Goal: Information Seeking & Learning: Find specific page/section

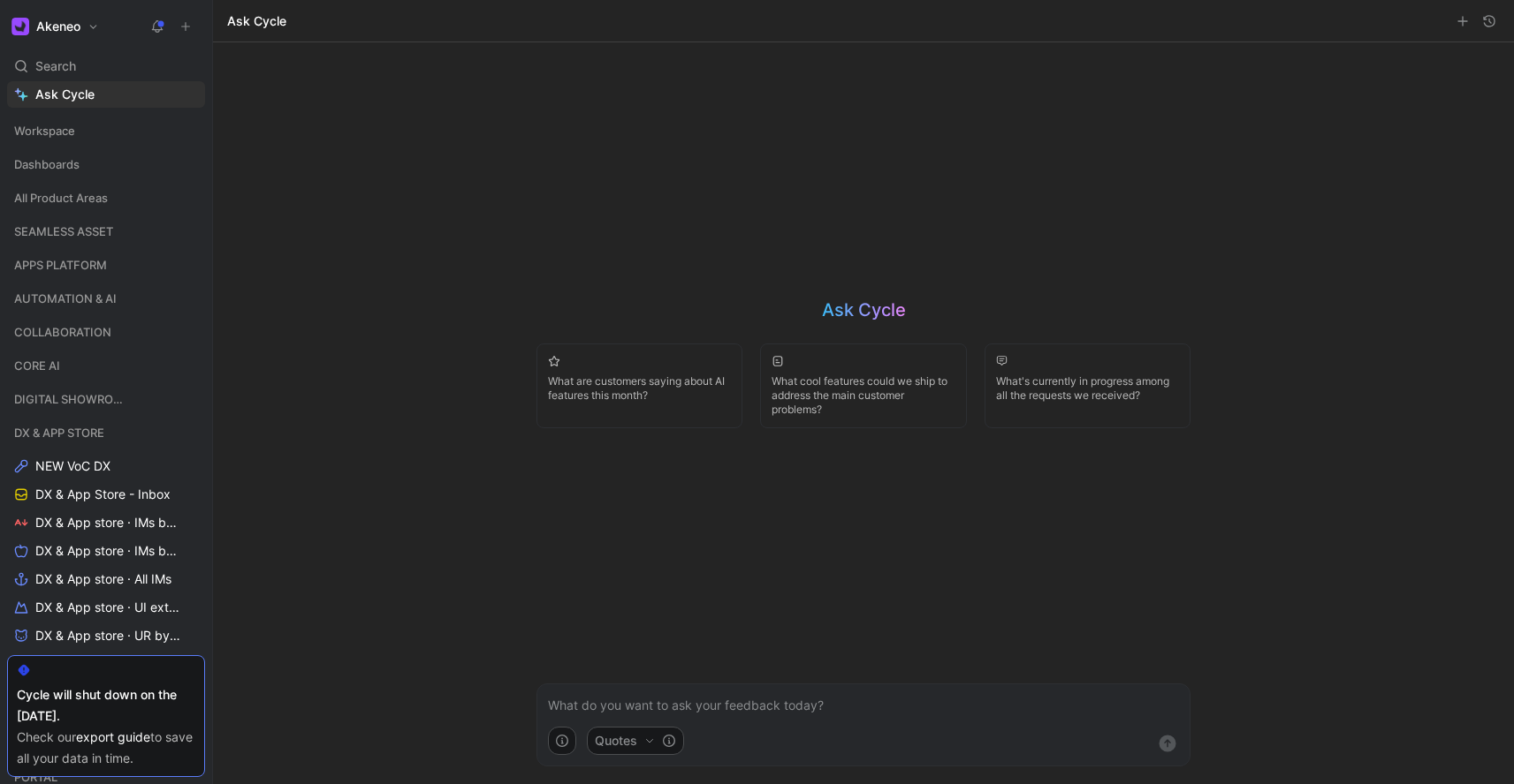
click at [158, 16] on button at bounding box center [157, 26] width 25 height 25
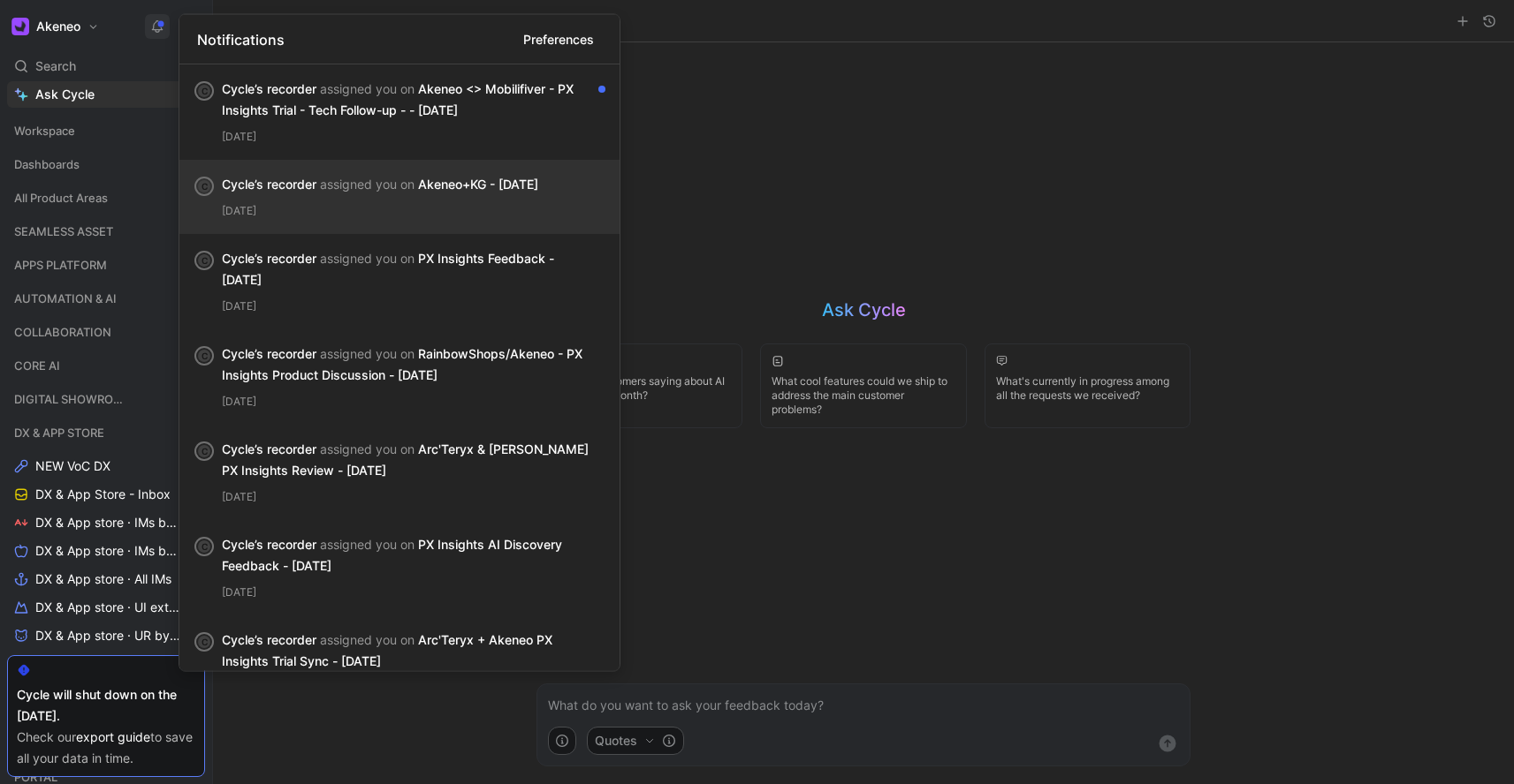
click at [525, 132] on div "[DATE]" at bounding box center [413, 136] width 383 height 18
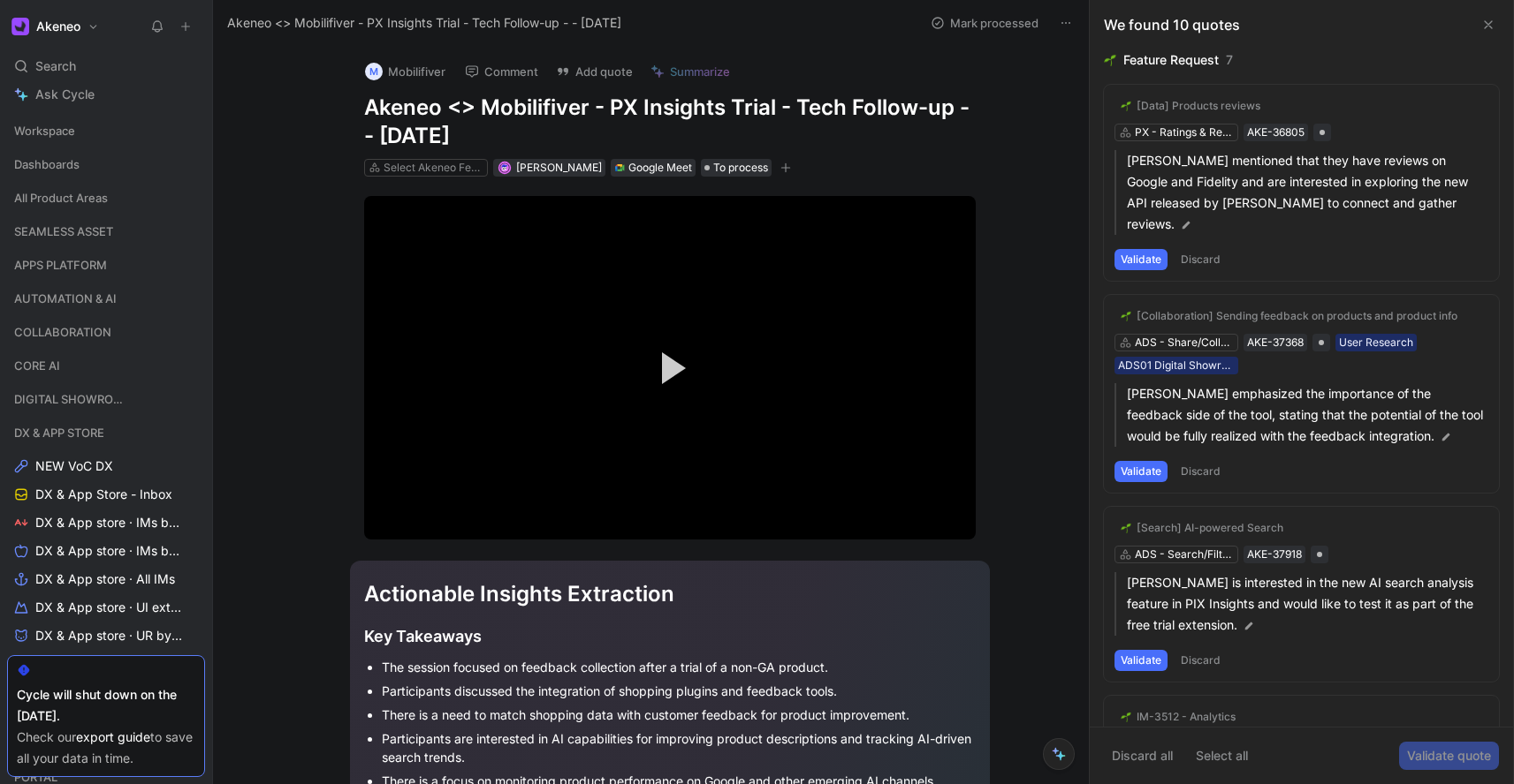
click at [1144, 249] on button "Validate" at bounding box center [1141, 259] width 53 height 21
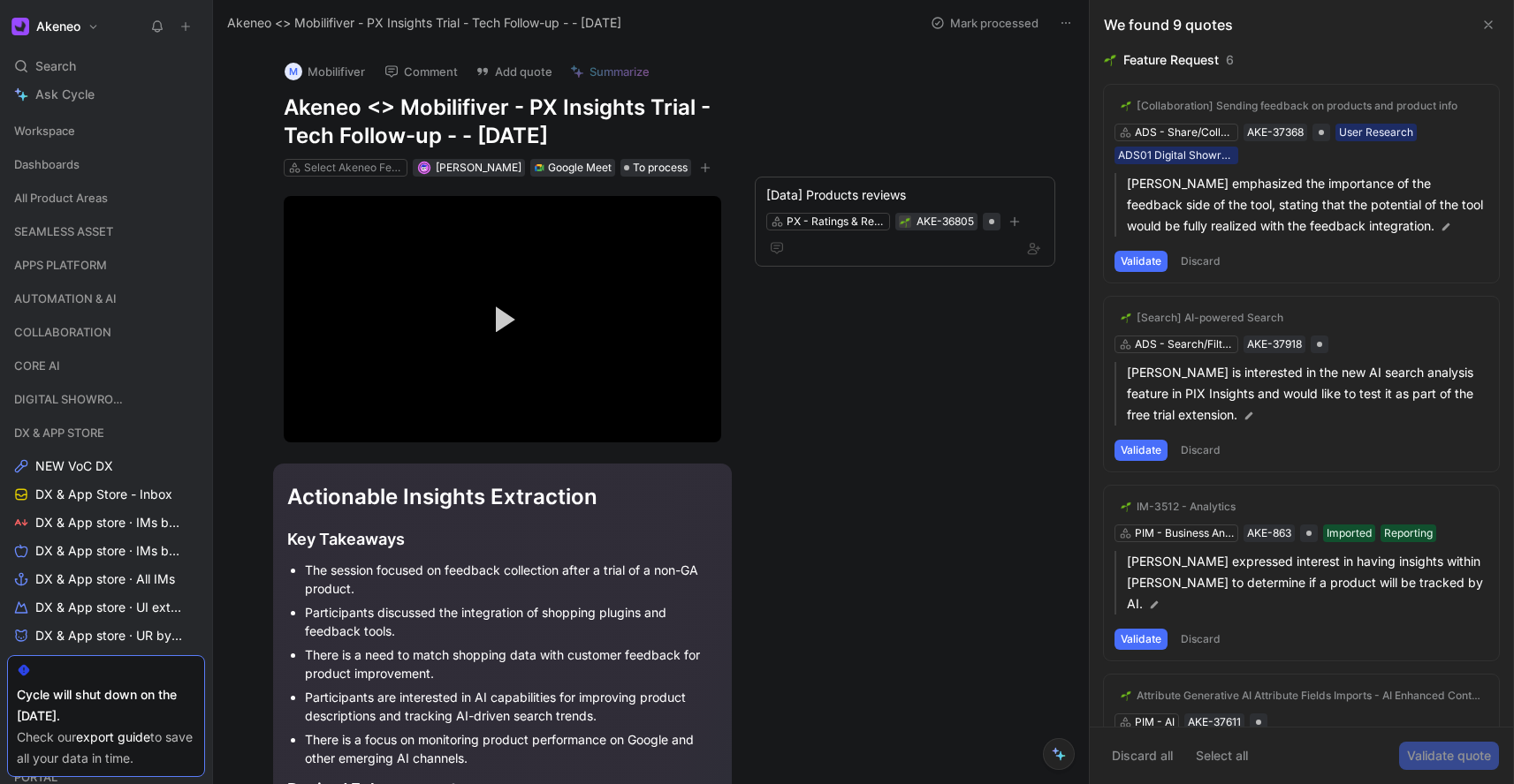
click at [1206, 341] on div "[Search] AI-powered Search ADS - Search/Filters/[PERSON_NAME]-37918 [PERSON_NAM…" at bounding box center [1300, 384] width 395 height 175
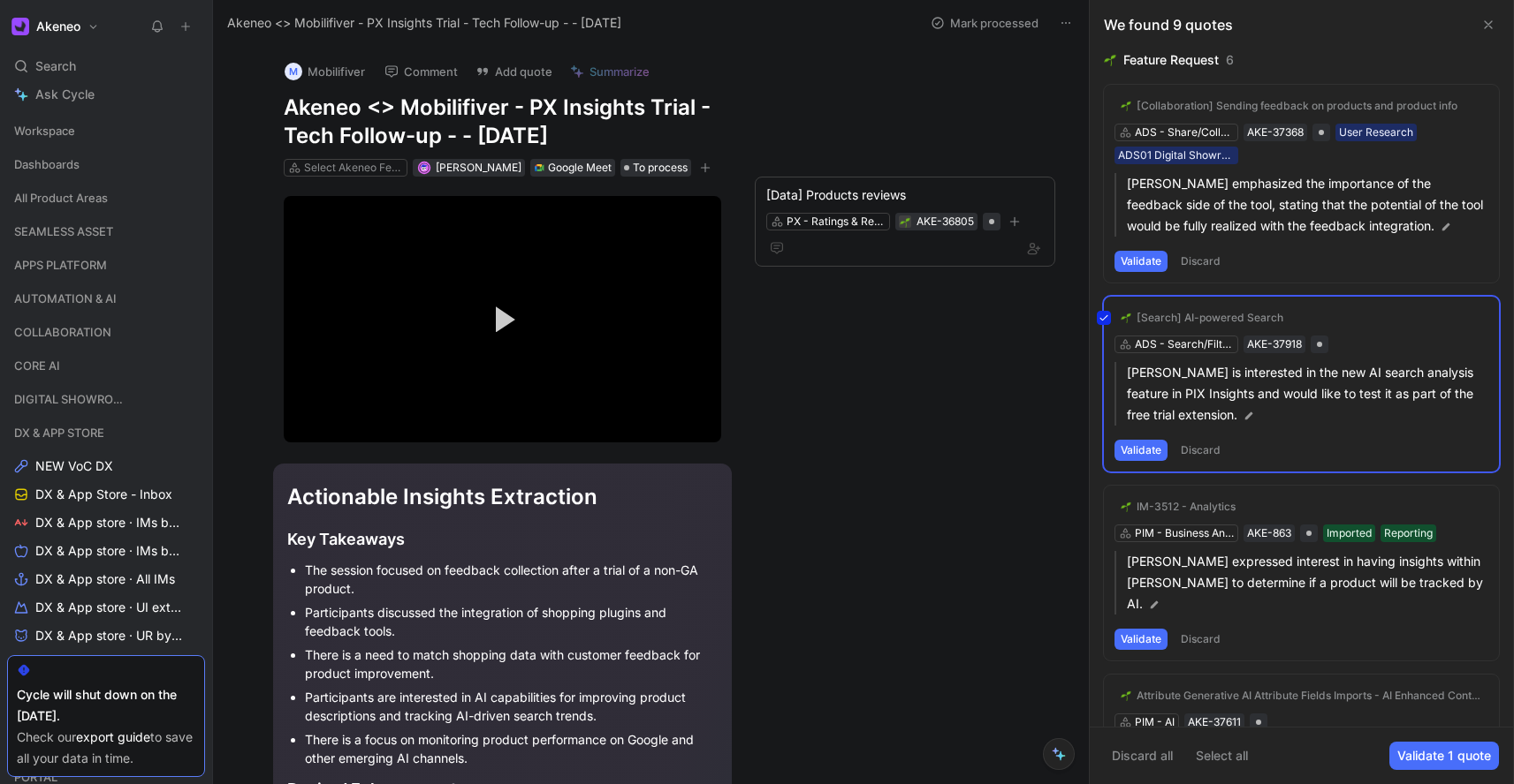
click at [1171, 341] on div "[Search] AI-powered Search ADS - Search/Filters/[PERSON_NAME]-37918 [PERSON_NAM…" at bounding box center [1300, 384] width 395 height 175
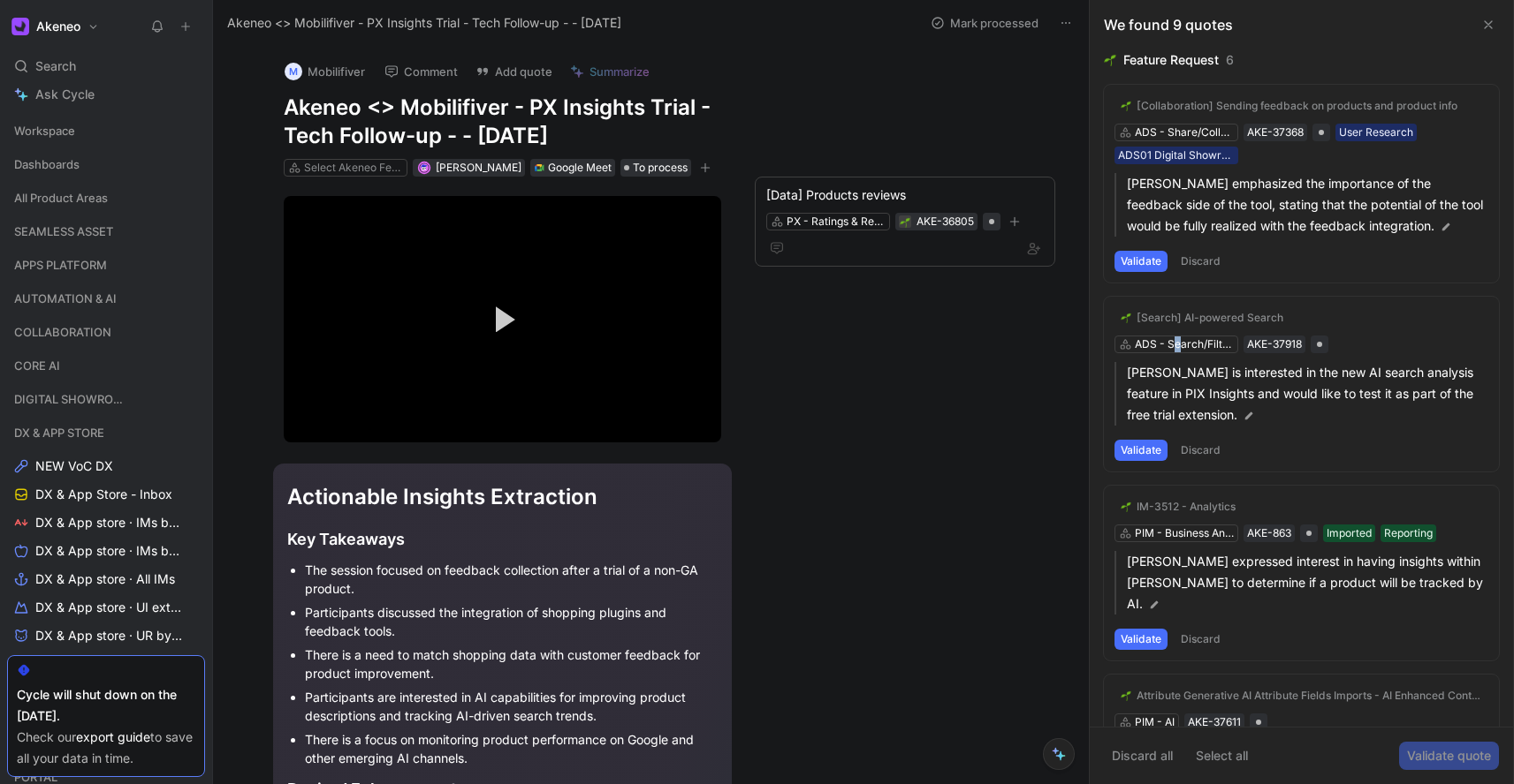
click at [1177, 343] on div "[Search] AI-powered Search ADS - Search/Filters/[PERSON_NAME]-37918 [PERSON_NAM…" at bounding box center [1300, 384] width 395 height 175
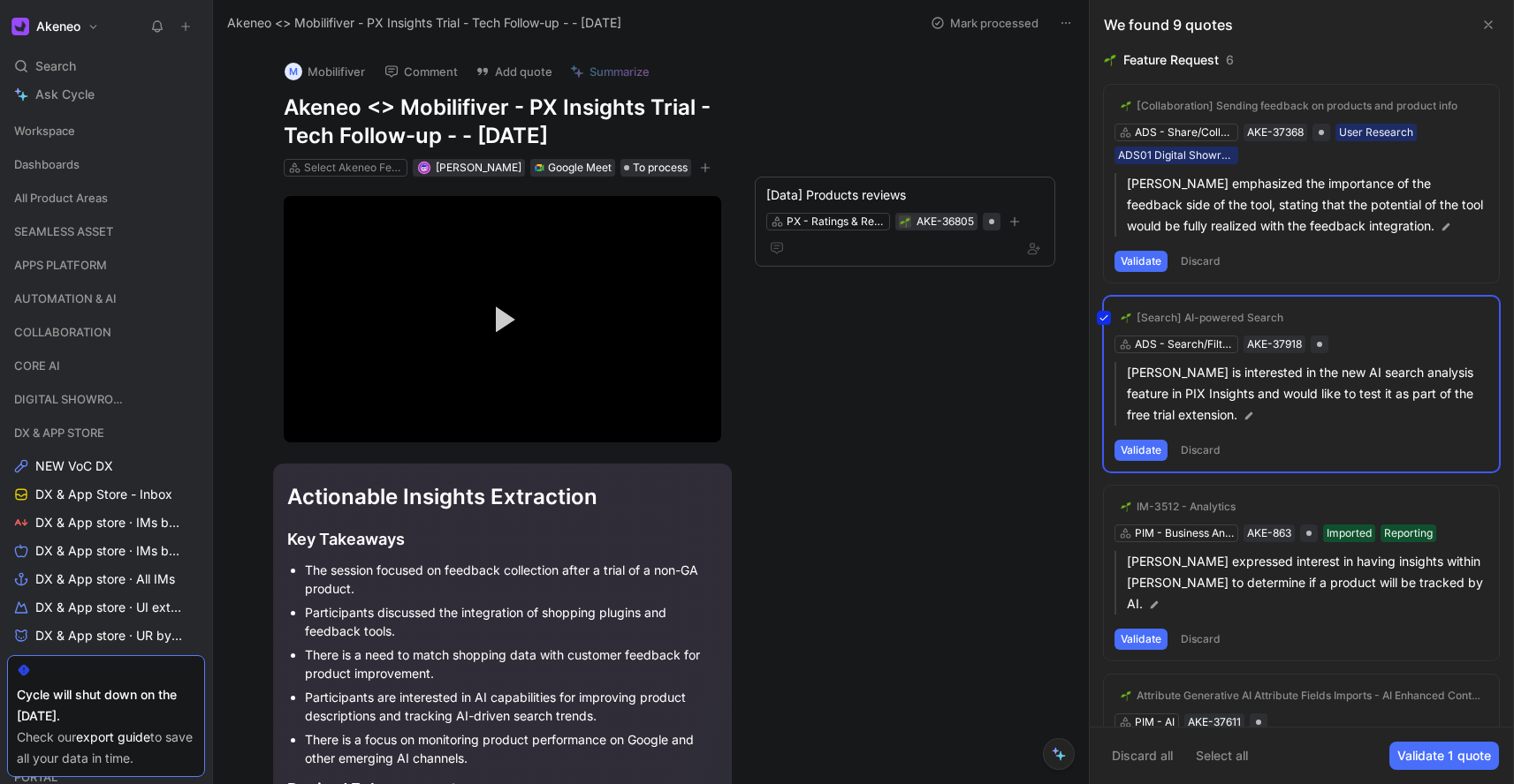
click at [1194, 345] on div "[Search] AI-powered Search ADS - Search/Filters/[PERSON_NAME]-37918 [PERSON_NAM…" at bounding box center [1300, 384] width 395 height 175
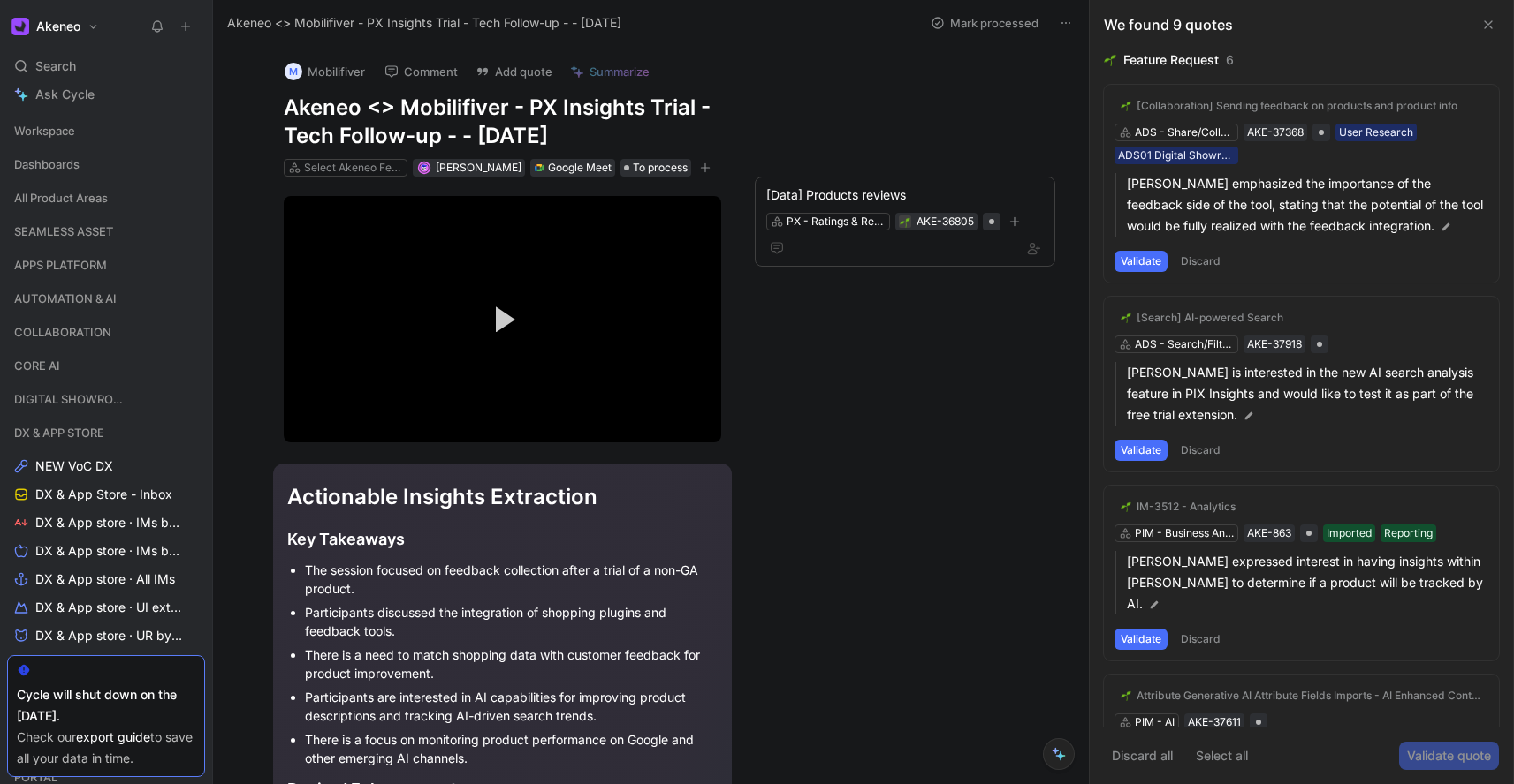
click at [1222, 318] on div "[Search] AI-powered Search" at bounding box center [1209, 318] width 147 height 14
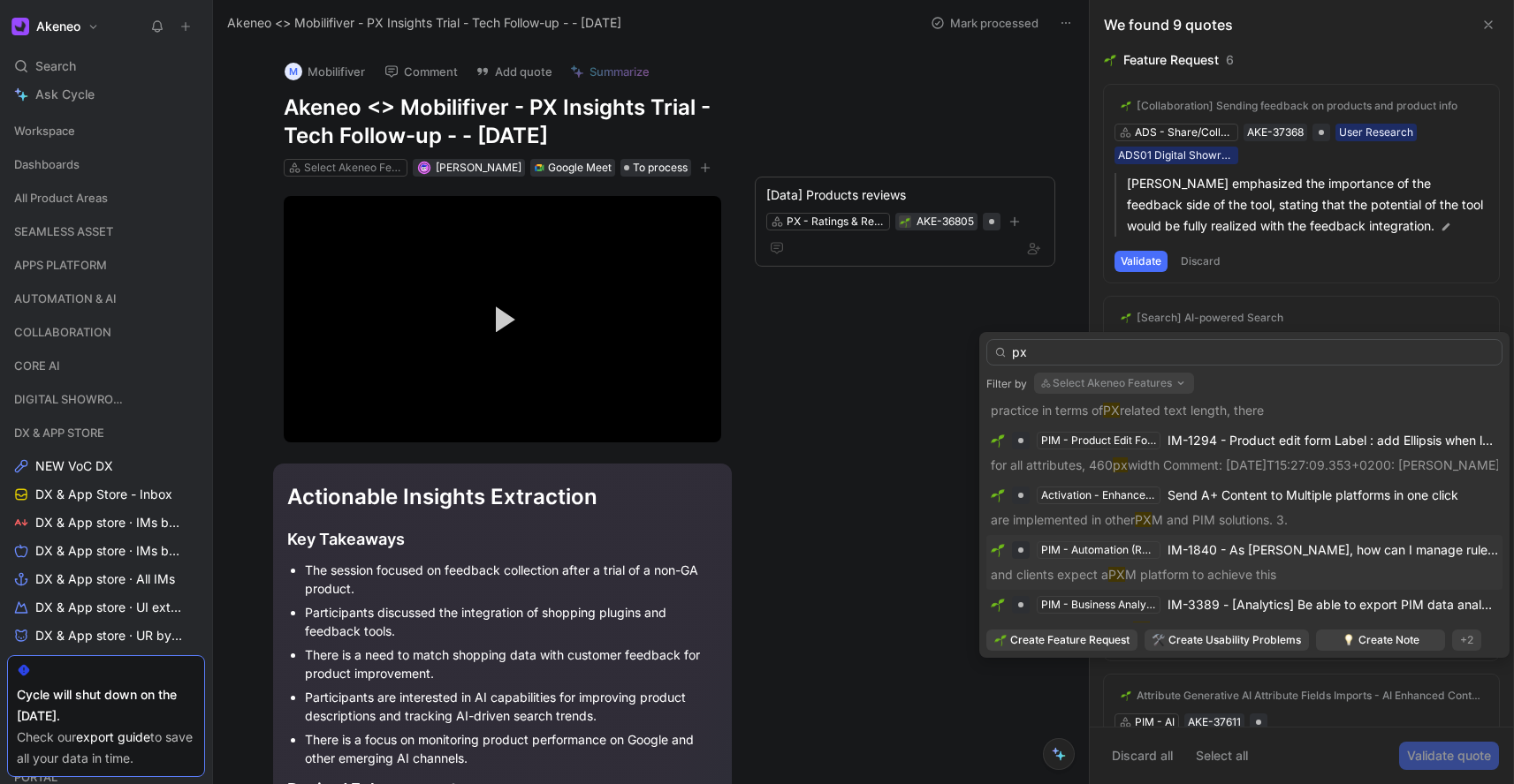
scroll to position [167, 0]
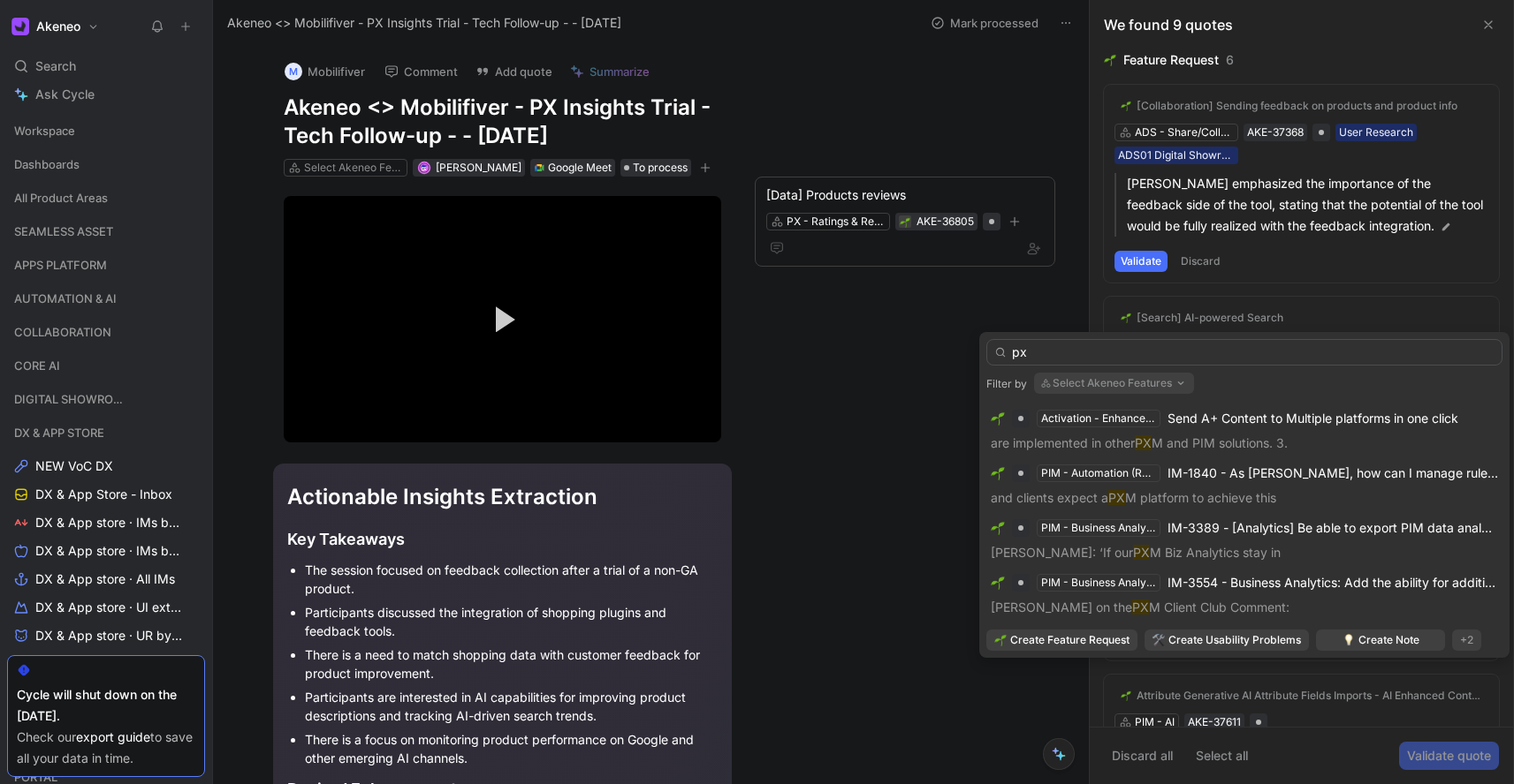
type input "px"
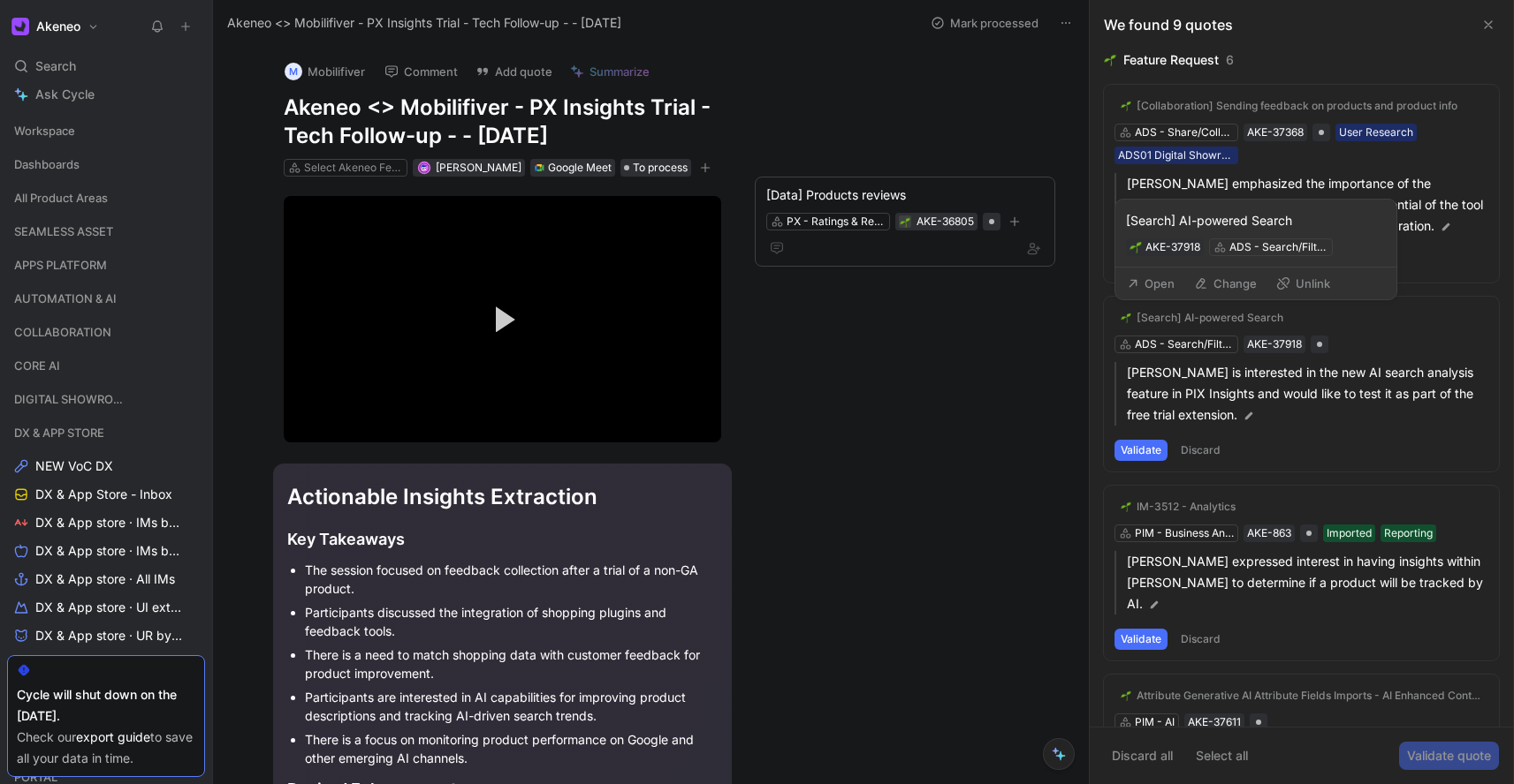
click at [1242, 280] on button "Change" at bounding box center [1224, 284] width 79 height 25
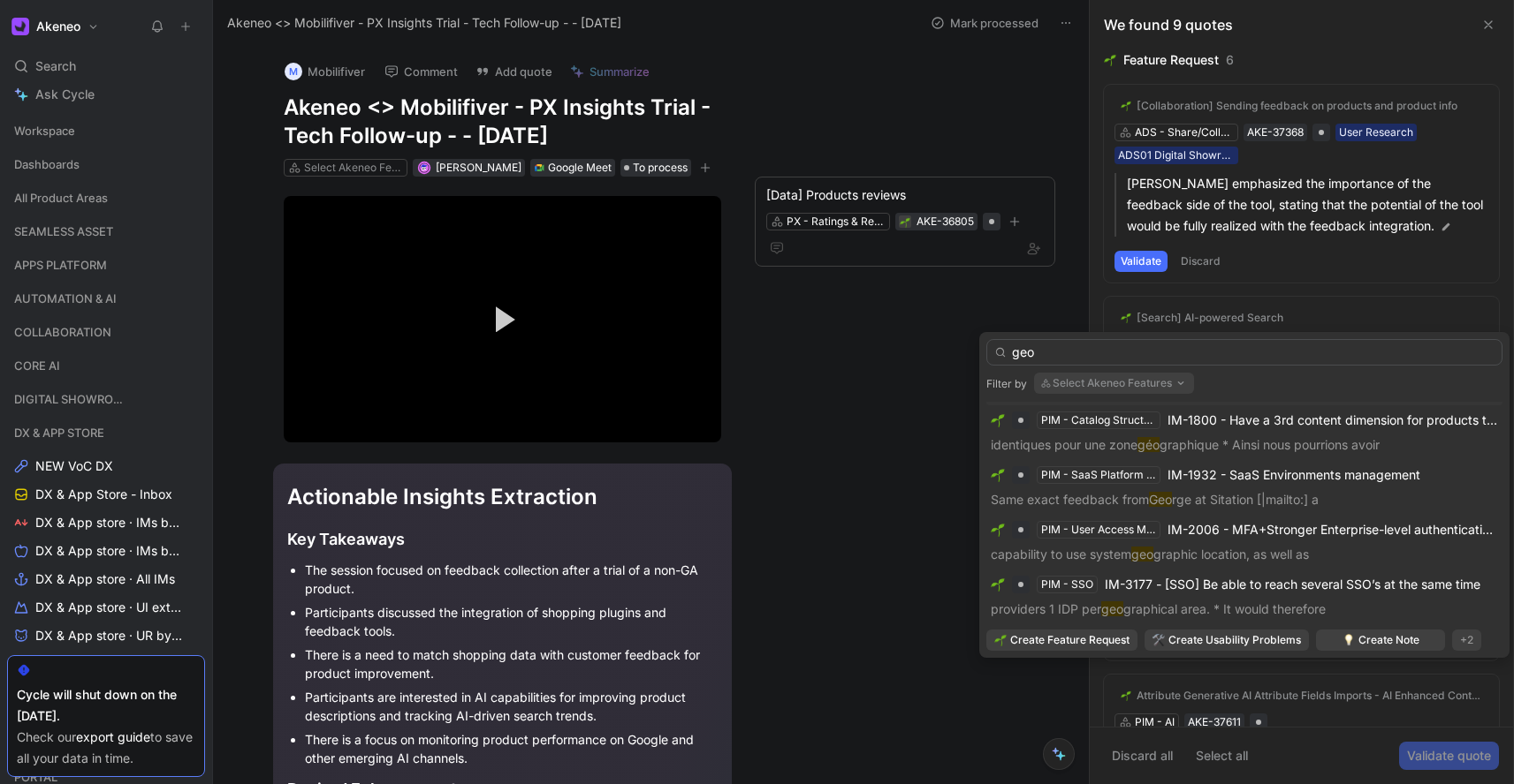
scroll to position [138, 0]
click at [1044, 355] on input "geo" at bounding box center [1243, 353] width 516 height 26
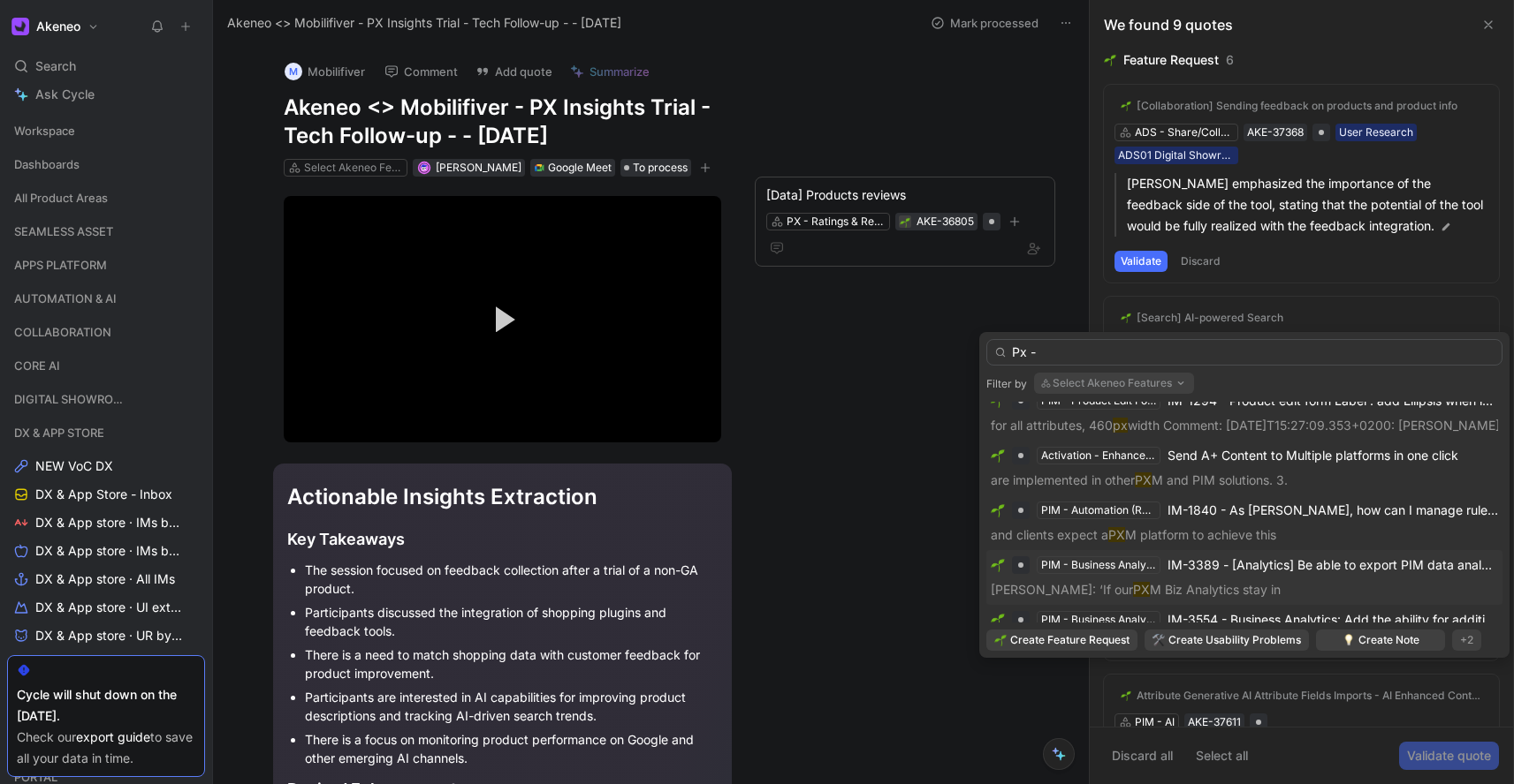
scroll to position [0, 0]
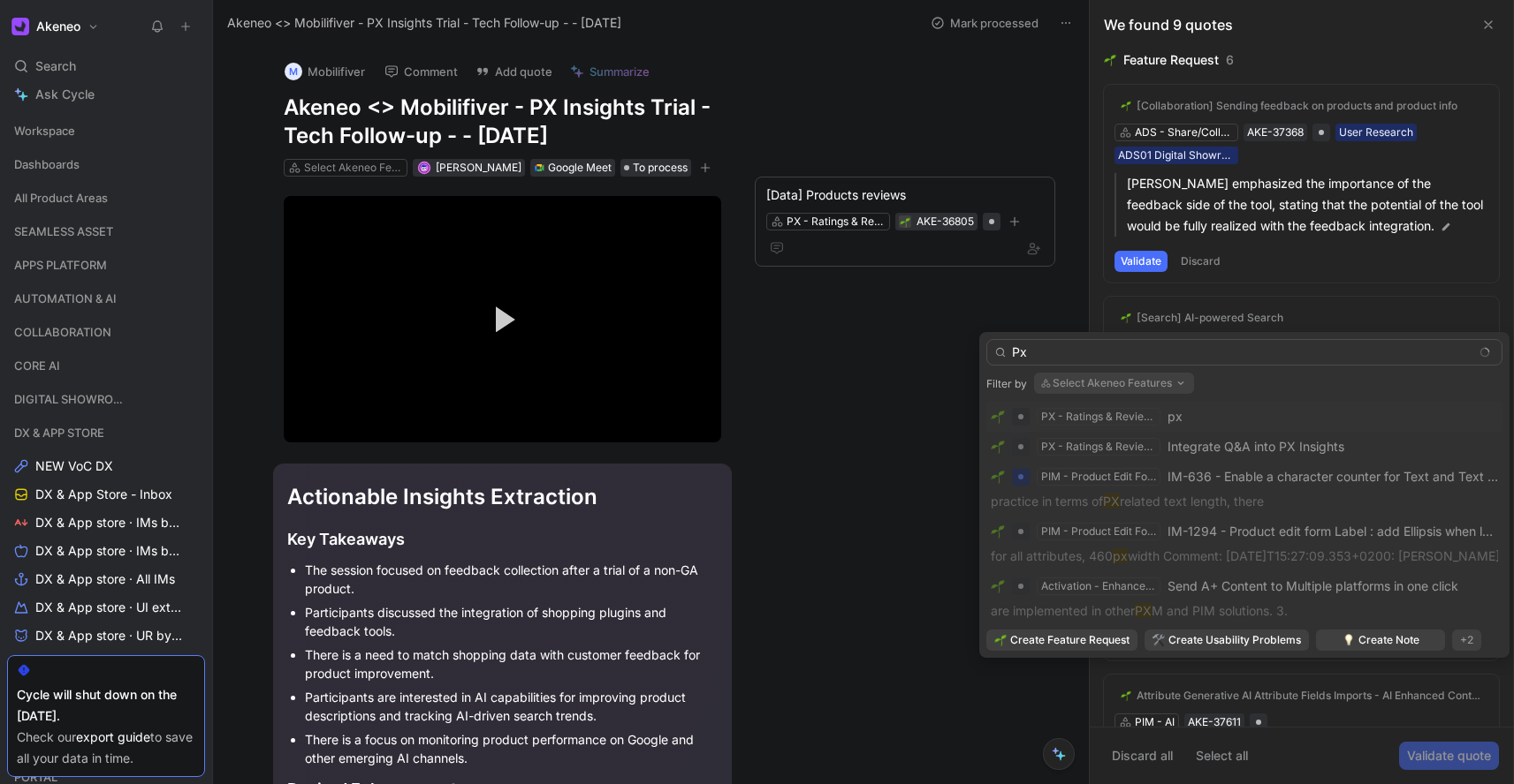
type input "P"
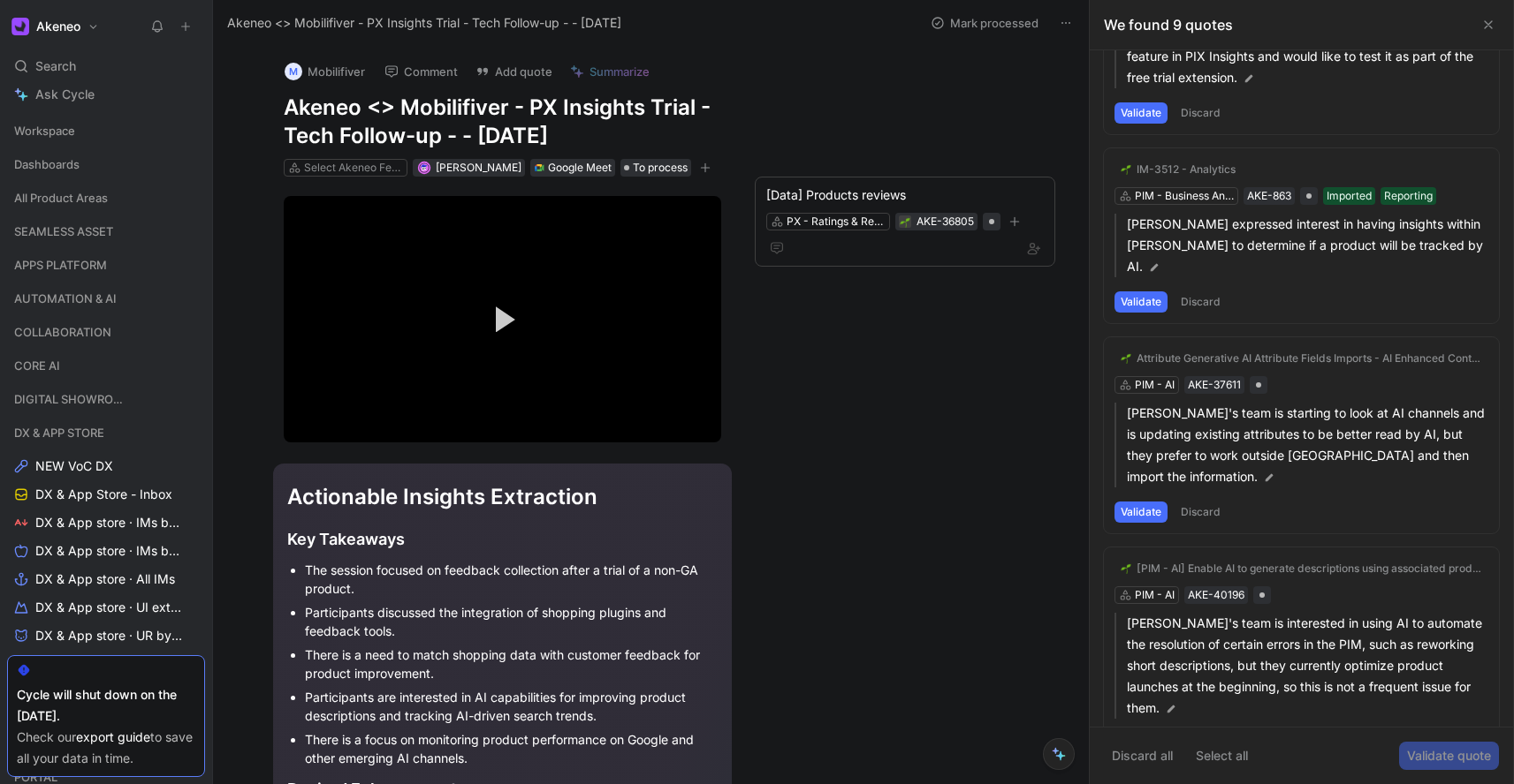
scroll to position [343, 0]
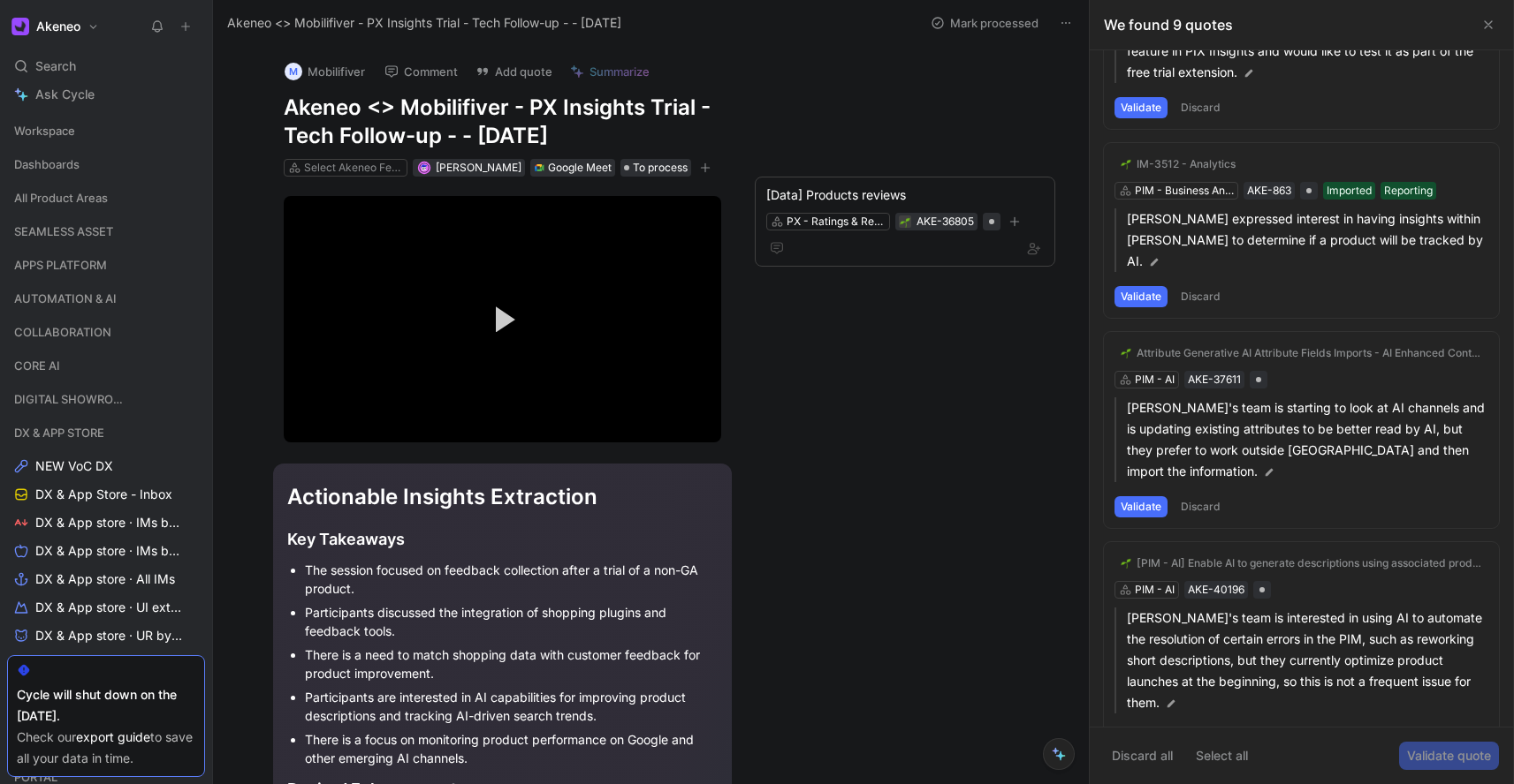
click at [1165, 357] on div "Attribute Generative AI Attribute Fields Imports - AI Enhanced Content PIM - [P…" at bounding box center [1300, 429] width 395 height 196
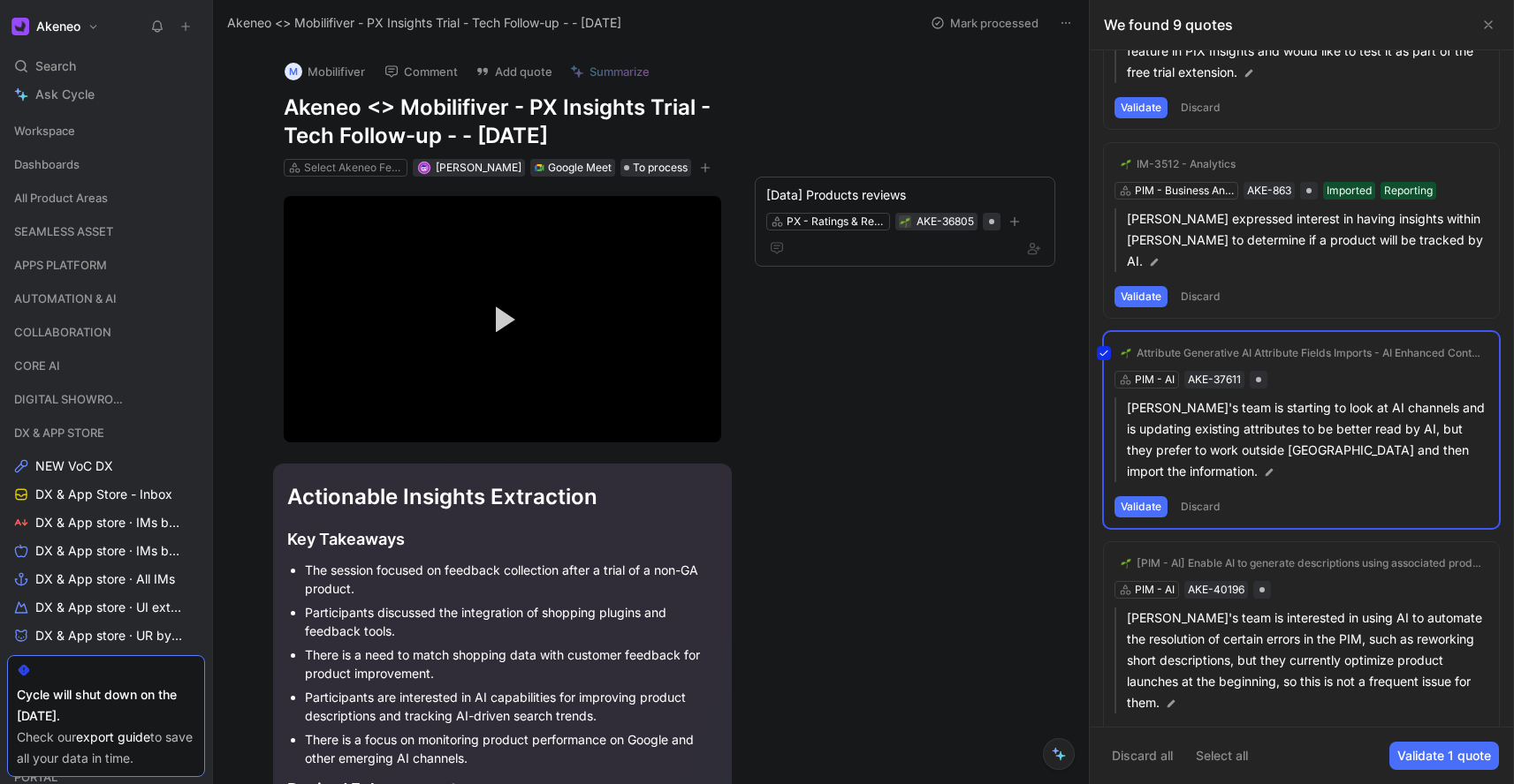
click at [1224, 335] on div "Attribute Generative AI Attribute Fields Imports - AI Enhanced Content PIM - [P…" at bounding box center [1300, 429] width 395 height 196
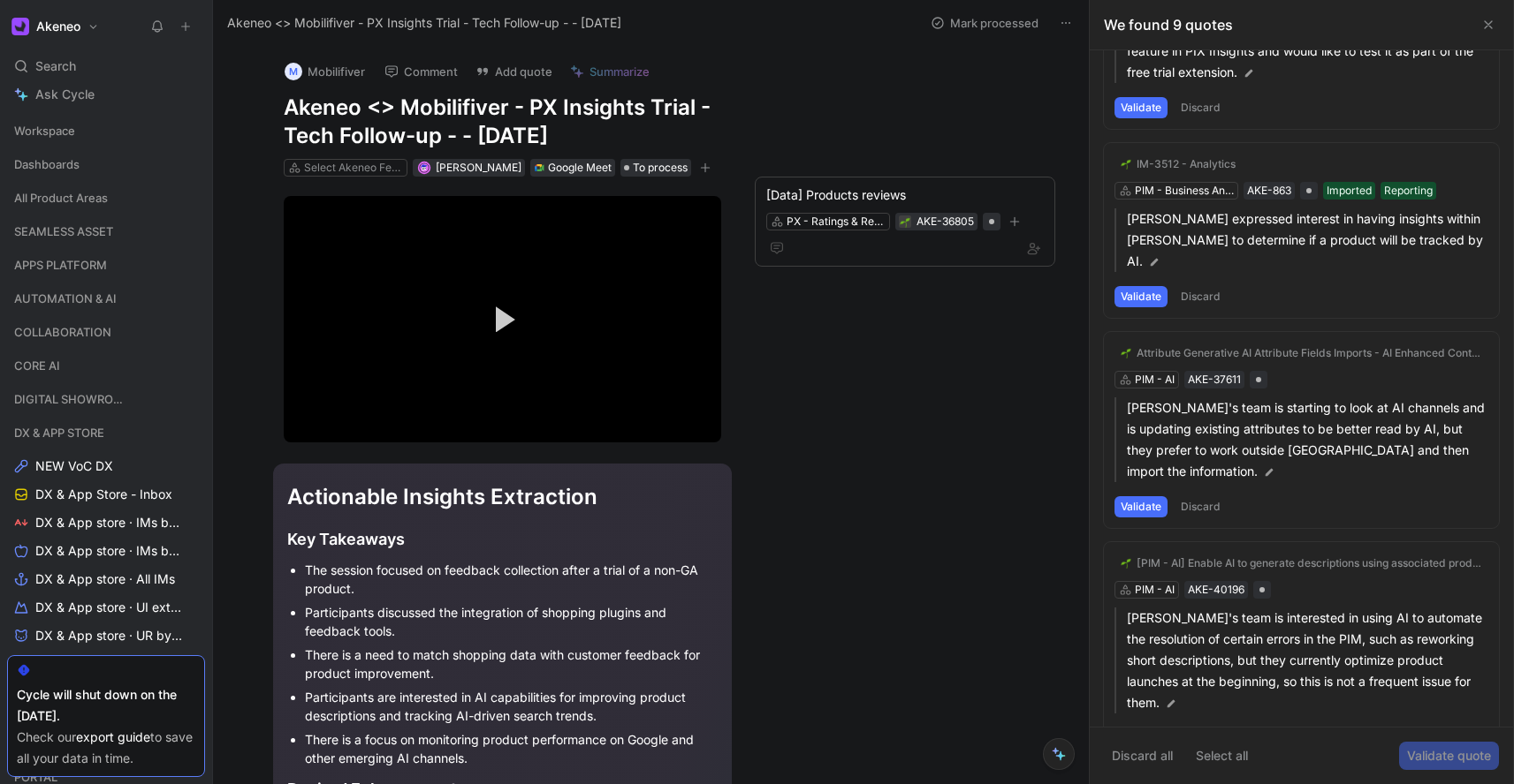
click at [1257, 357] on div "Attribute Generative AI Attribute Fields Imports - AI Enhanced Content PIM - [P…" at bounding box center [1300, 429] width 395 height 196
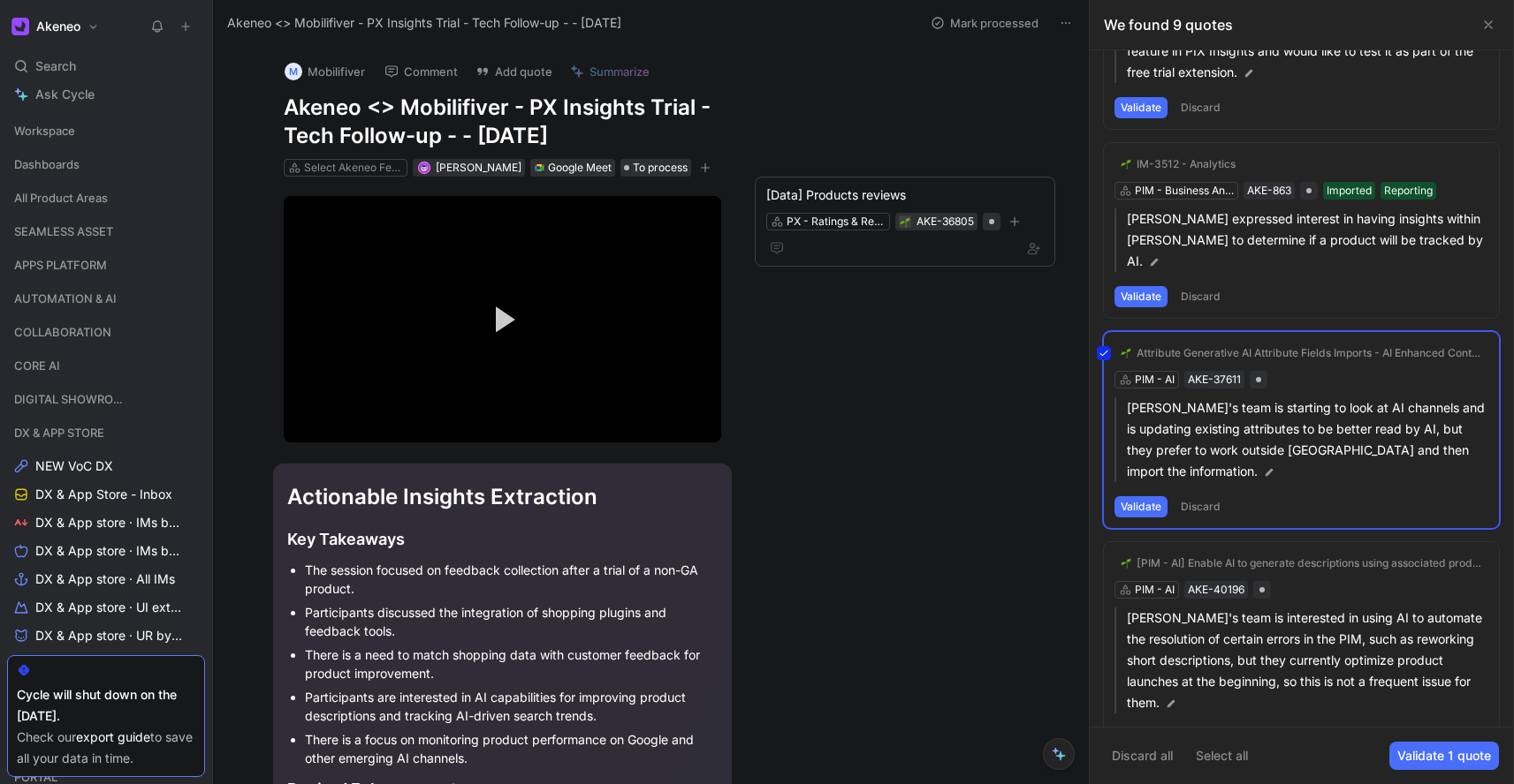
click at [1242, 332] on div "Attribute Generative AI Attribute Fields Imports - AI Enhanced Content PIM - [P…" at bounding box center [1300, 429] width 395 height 196
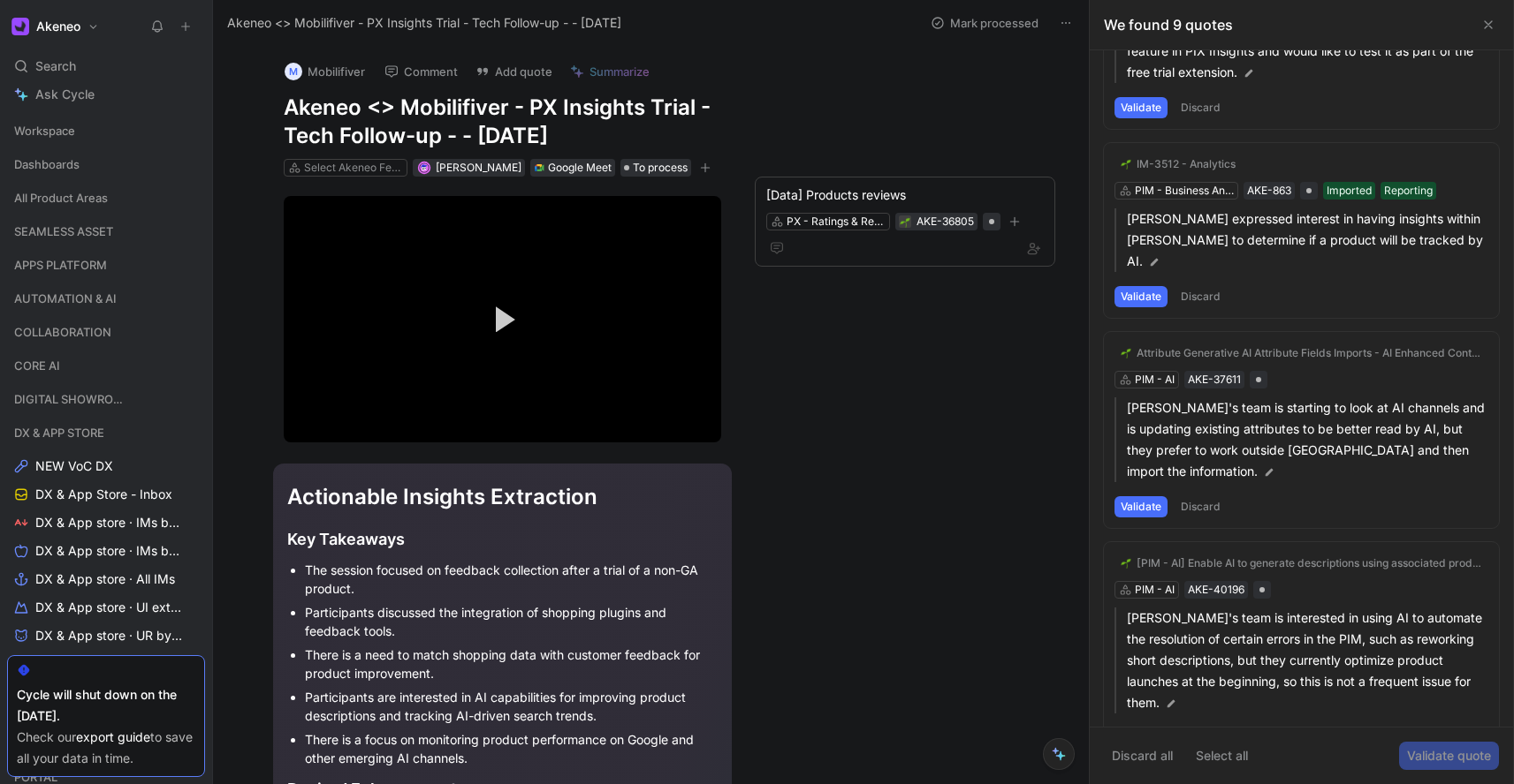
click at [1159, 354] on div "Attribute Generative AI Attribute Fields Imports - AI Enhanced Content PIM - [P…" at bounding box center [1300, 429] width 395 height 196
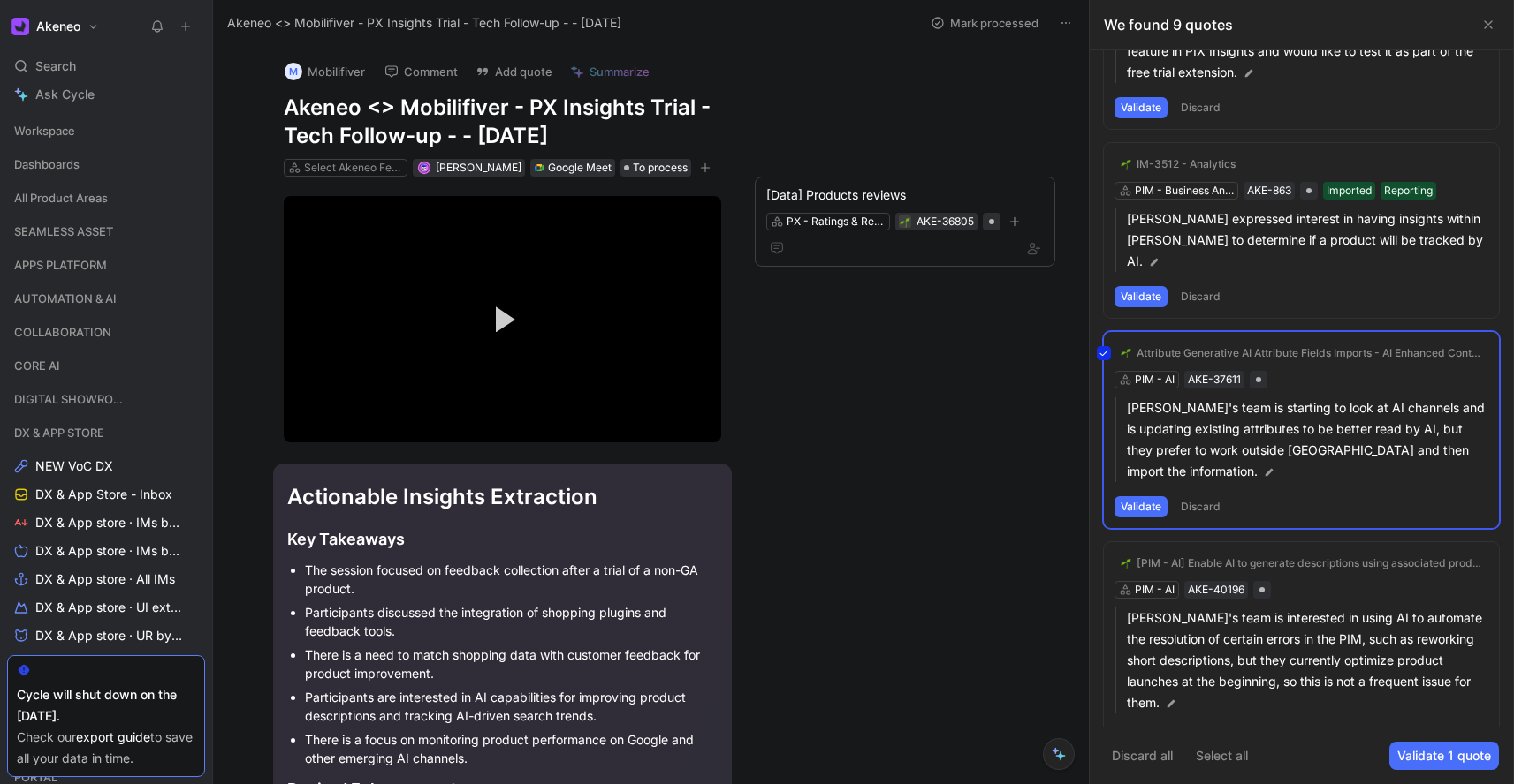
click at [1160, 355] on div "Attribute Generative AI Attribute Fields Imports - AI Enhanced Content PIM - [P…" at bounding box center [1300, 429] width 395 height 196
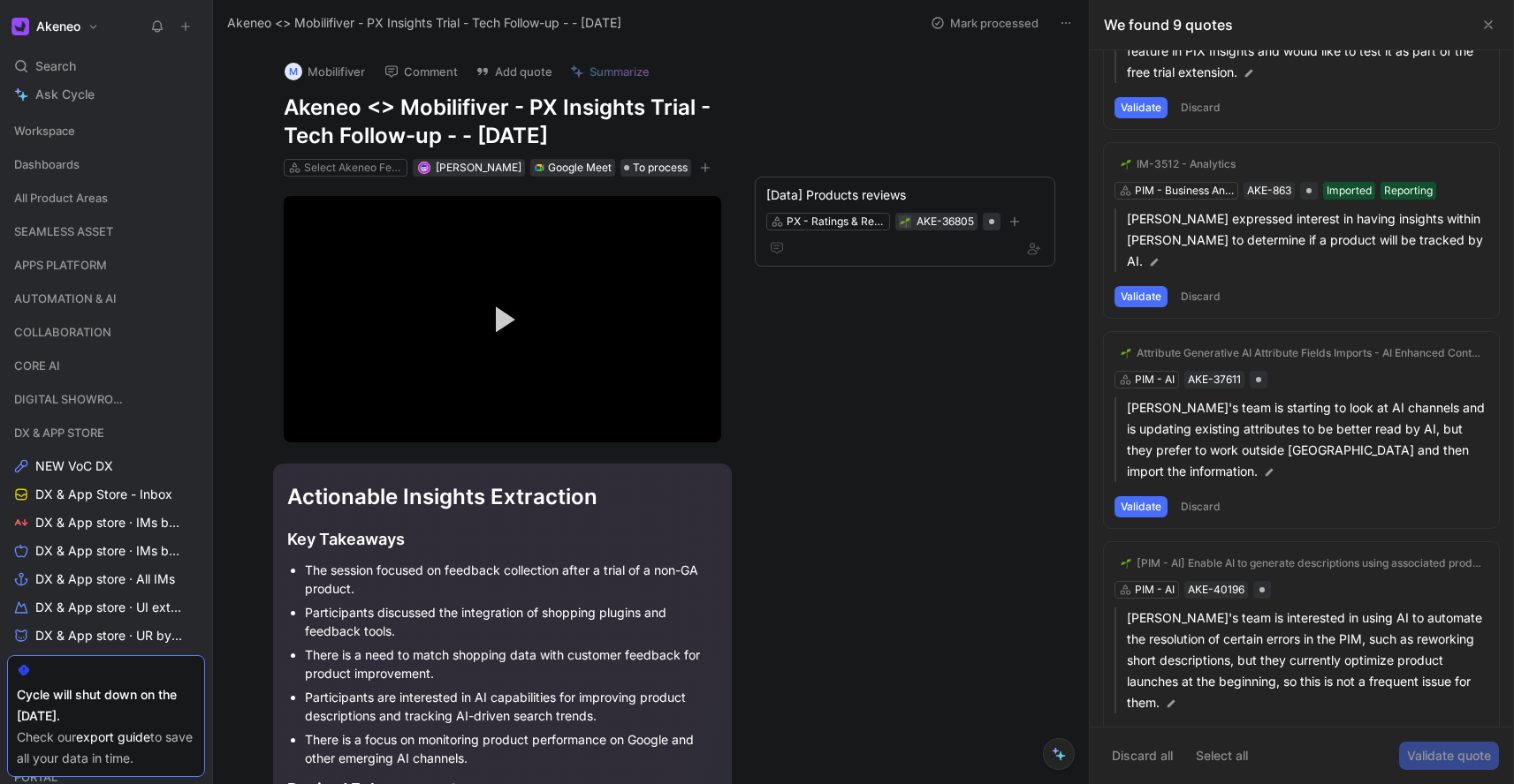
click at [1303, 352] on div "Attribute Generative AI Attribute Fields Imports - AI Enhanced Content PIM - [P…" at bounding box center [1300, 429] width 395 height 196
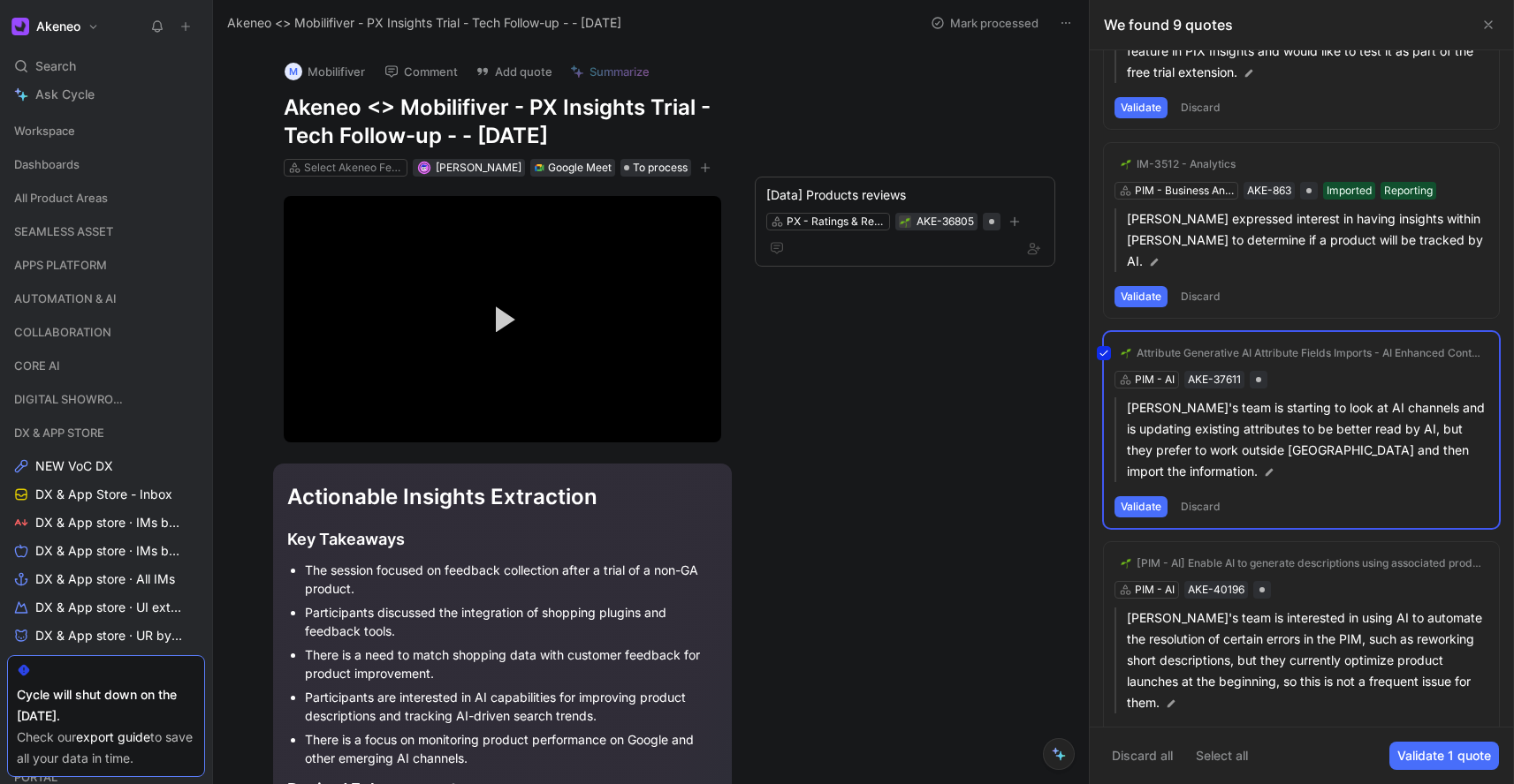
click at [1329, 334] on div "Attribute Generative AI Attribute Fields Imports - AI Enhanced Content PIM - [P…" at bounding box center [1300, 429] width 395 height 196
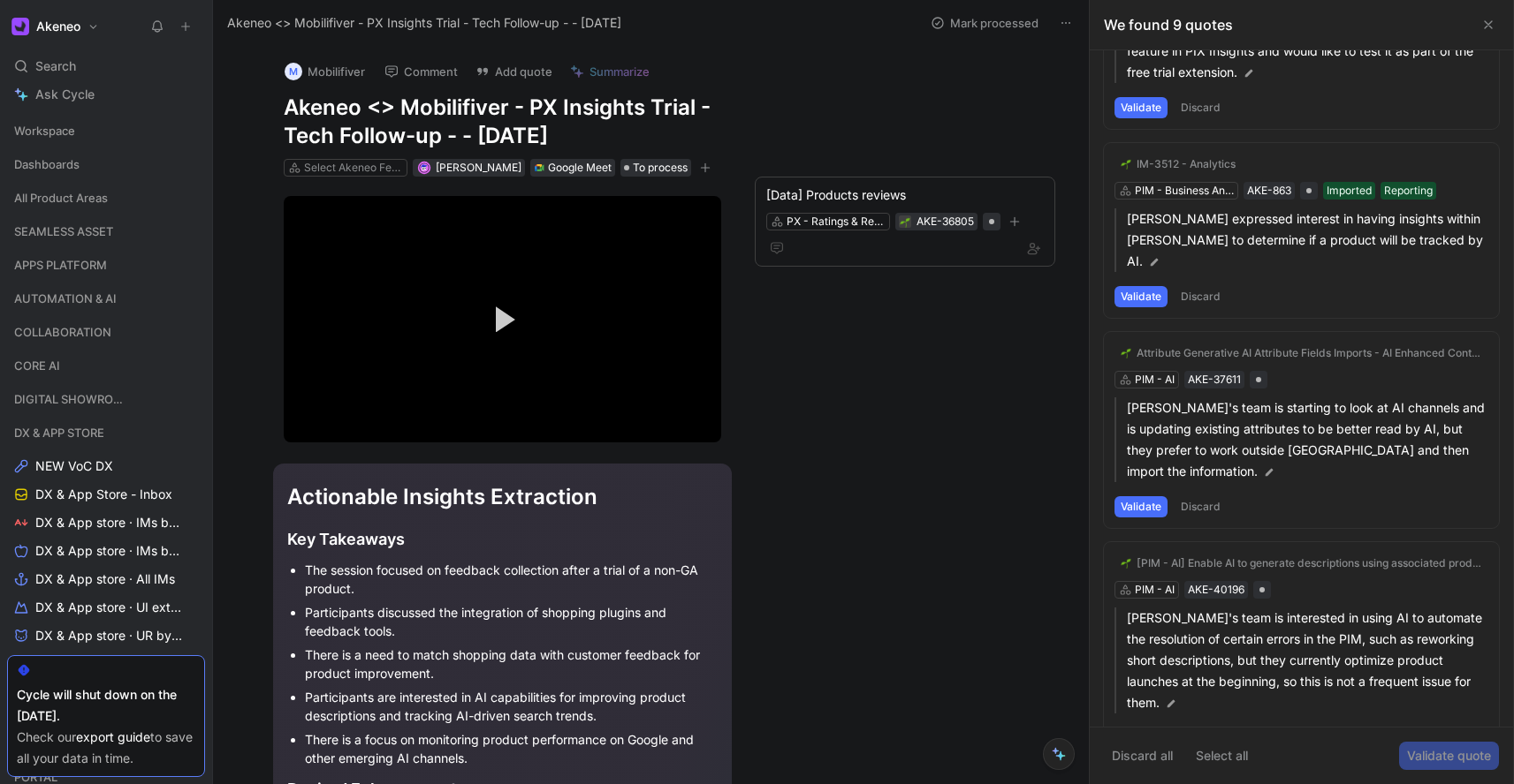
click at [1329, 346] on div "Attribute Generative AI Attribute Fields Imports - AI Enhanced Content" at bounding box center [1309, 353] width 345 height 14
click at [1305, 346] on div "Attribute Generative AI Attribute Fields Imports - AI Enhanced Content" at bounding box center [1309, 353] width 345 height 14
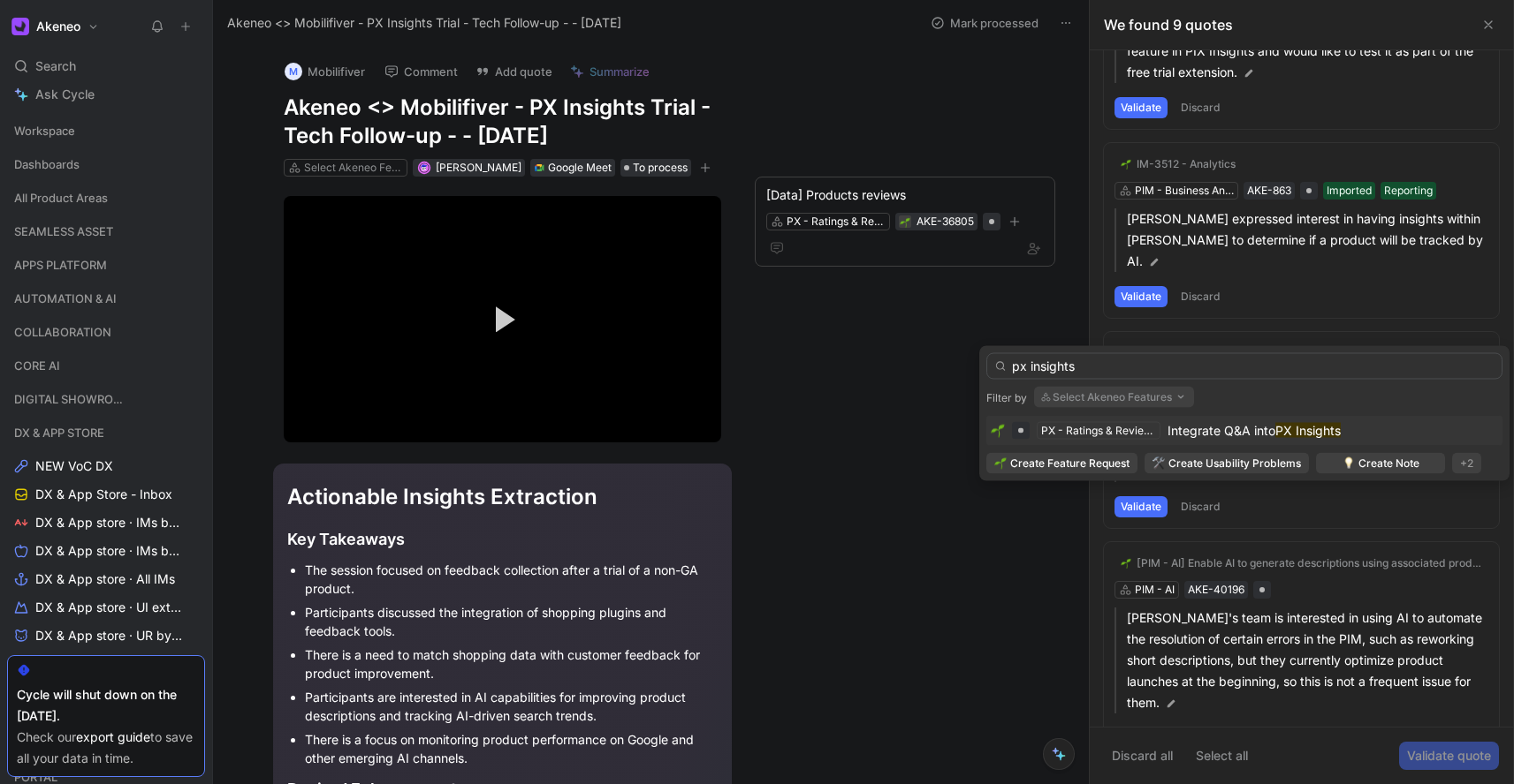
type input "px insights"
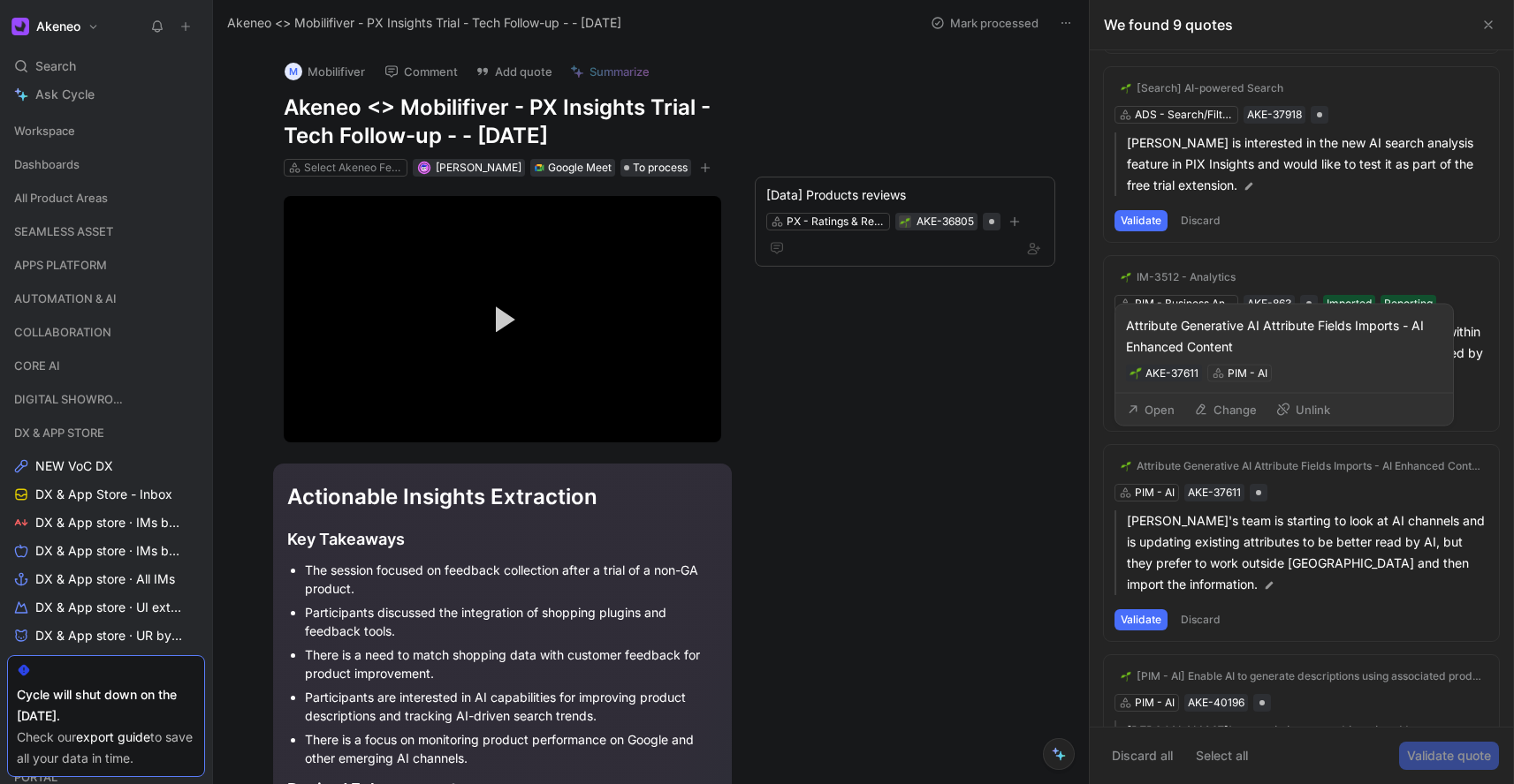
scroll to position [215, 0]
